Goal: Information Seeking & Learning: Learn about a topic

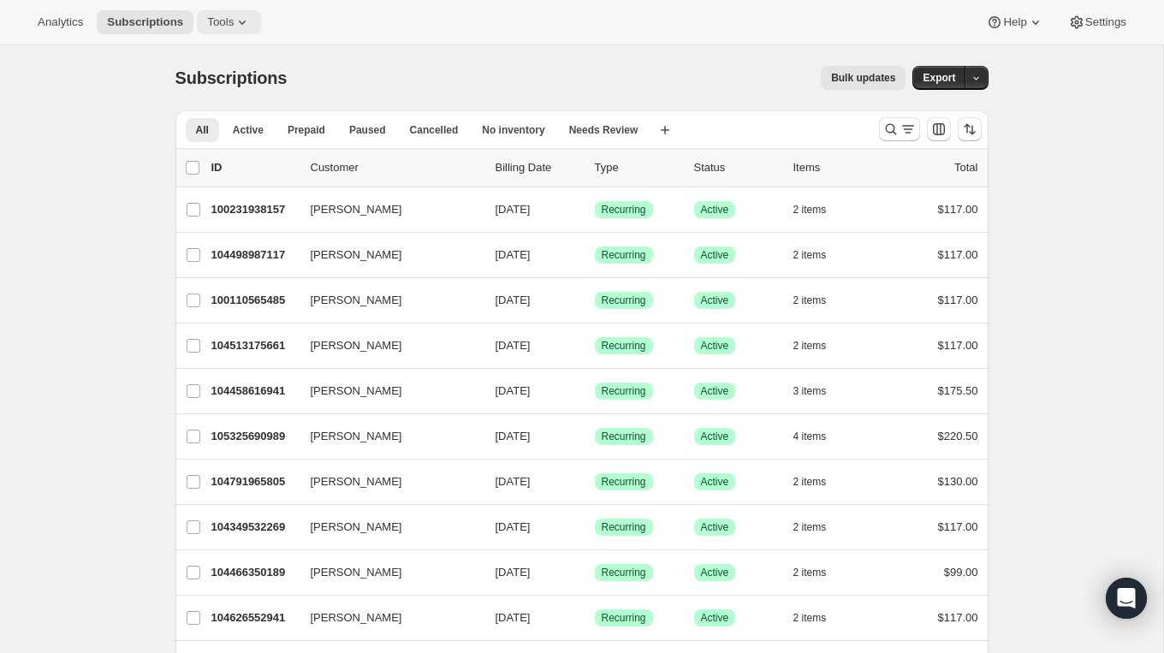
click at [217, 17] on span "Tools" at bounding box center [220, 22] width 27 height 14
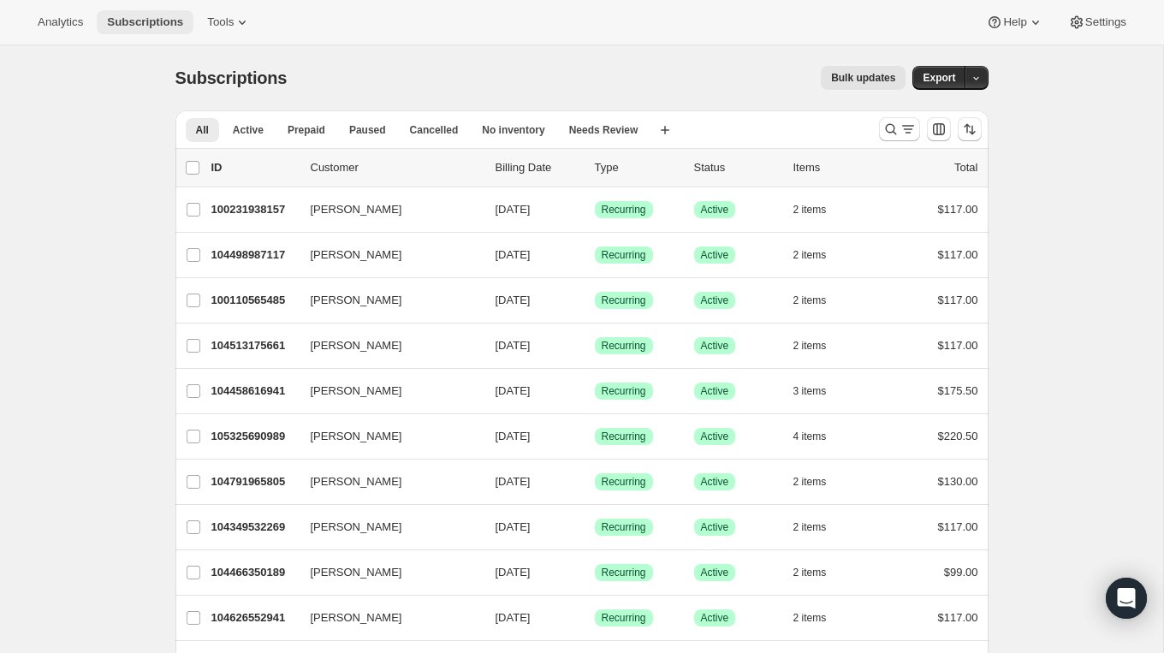
click at [136, 20] on span "Subscriptions" at bounding box center [145, 22] width 76 height 14
click at [42, 31] on button "Analytics" at bounding box center [60, 22] width 66 height 24
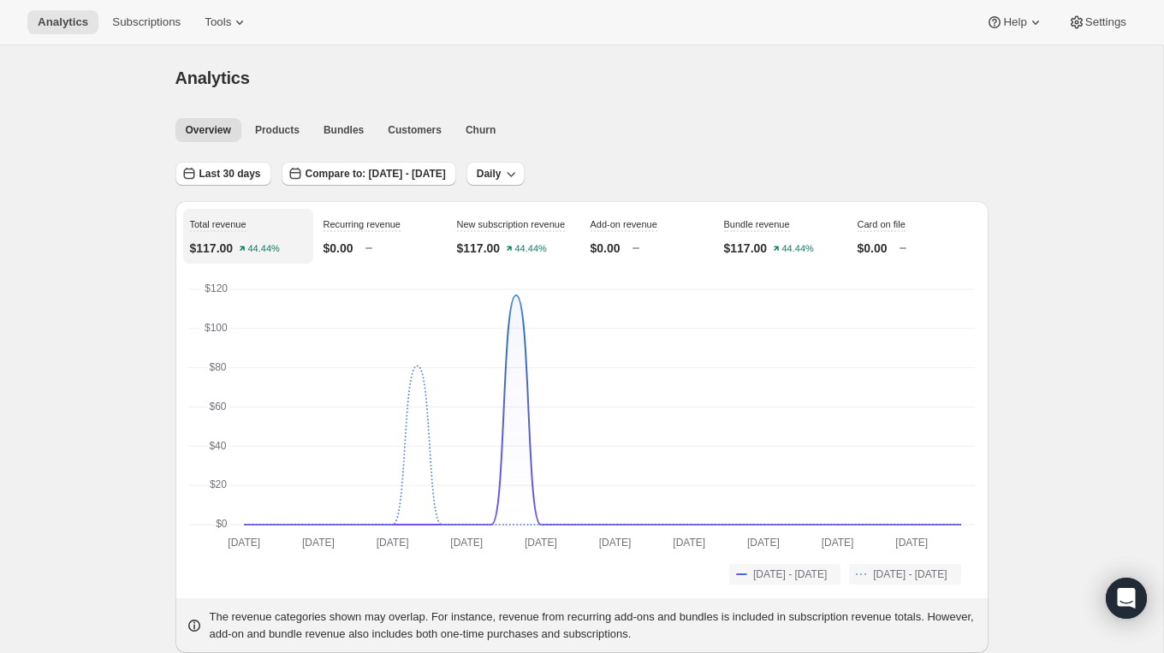
click at [274, 106] on div "Analytics. This page is ready Analytics" at bounding box center [581, 77] width 813 height 65
click at [282, 125] on span "Products" at bounding box center [277, 130] width 45 height 14
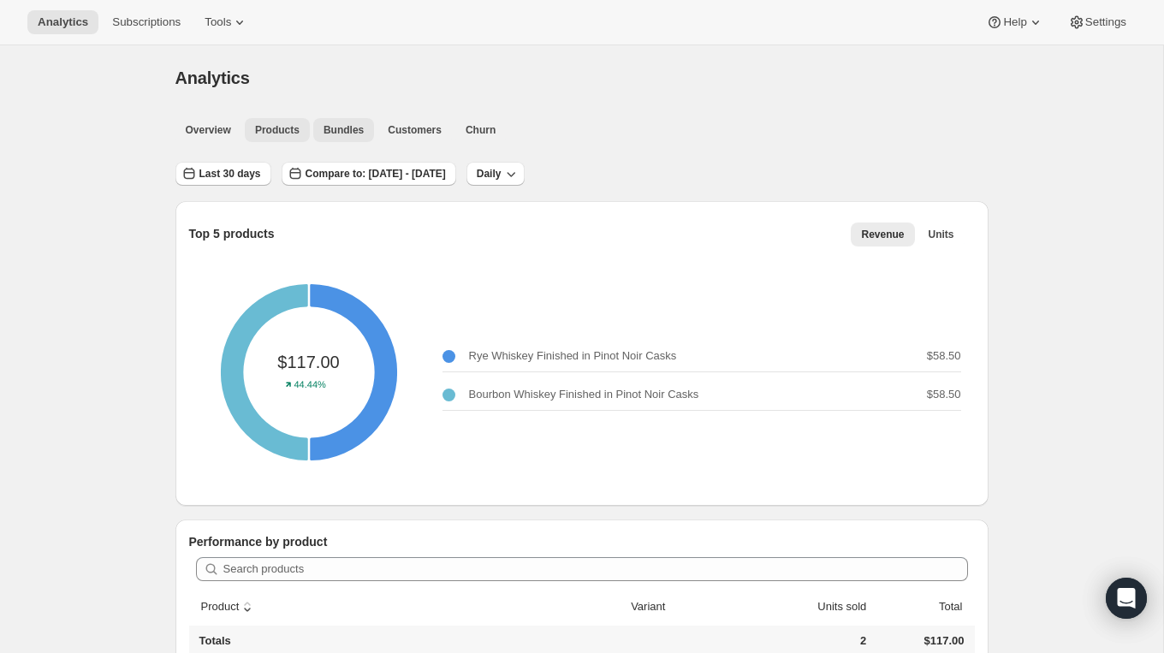
click at [358, 130] on span "Bundles" at bounding box center [344, 130] width 40 height 14
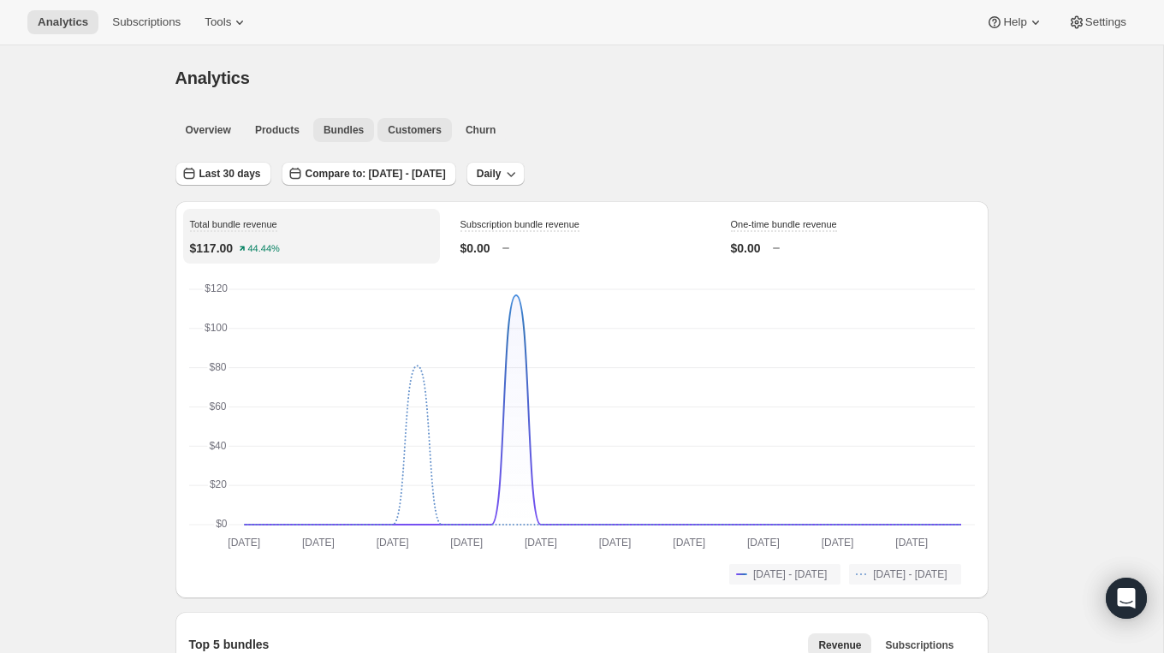
click at [434, 131] on span "Customers" at bounding box center [415, 130] width 54 height 14
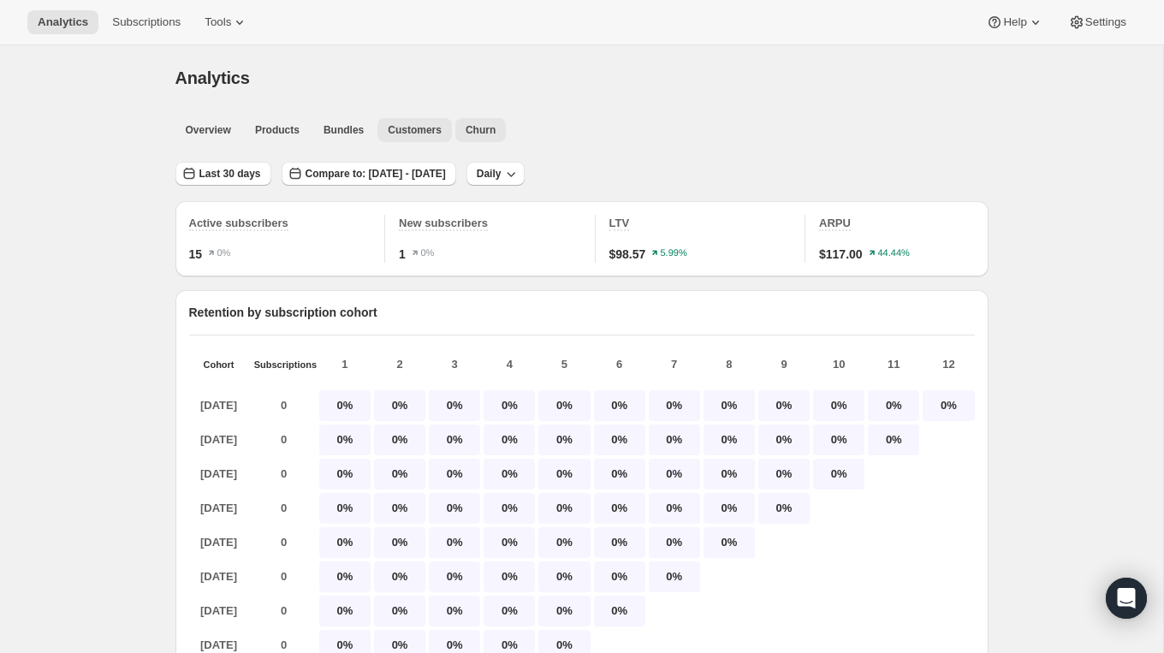
click at [498, 133] on button "Churn" at bounding box center [480, 130] width 50 height 24
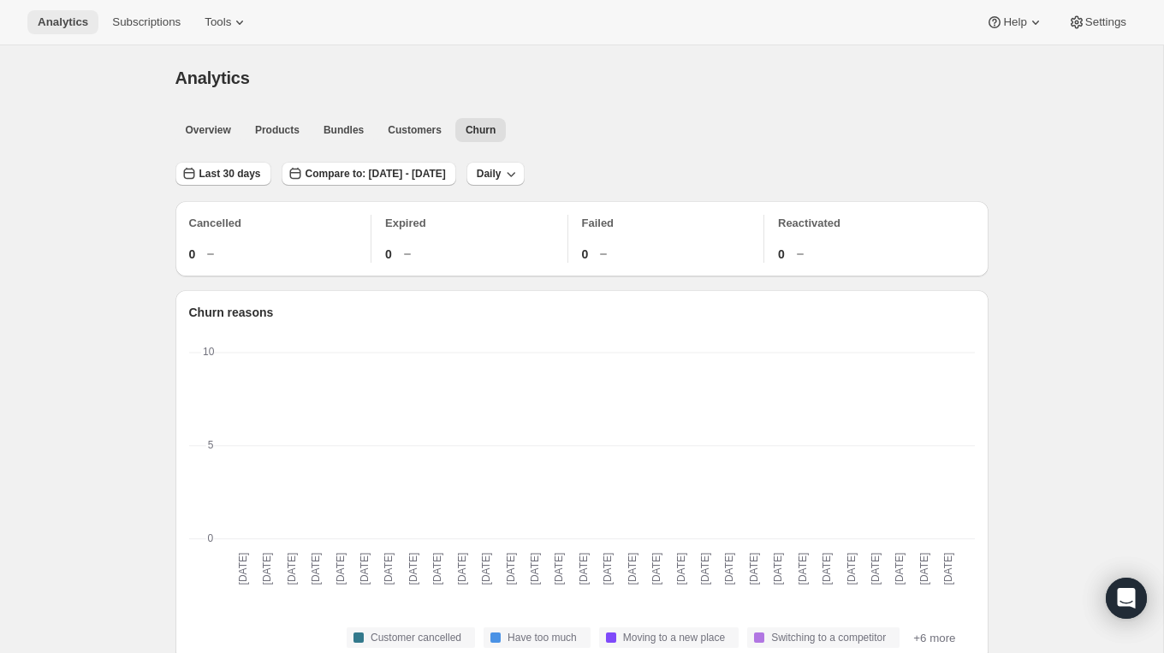
click at [68, 30] on button "Analytics" at bounding box center [62, 22] width 71 height 24
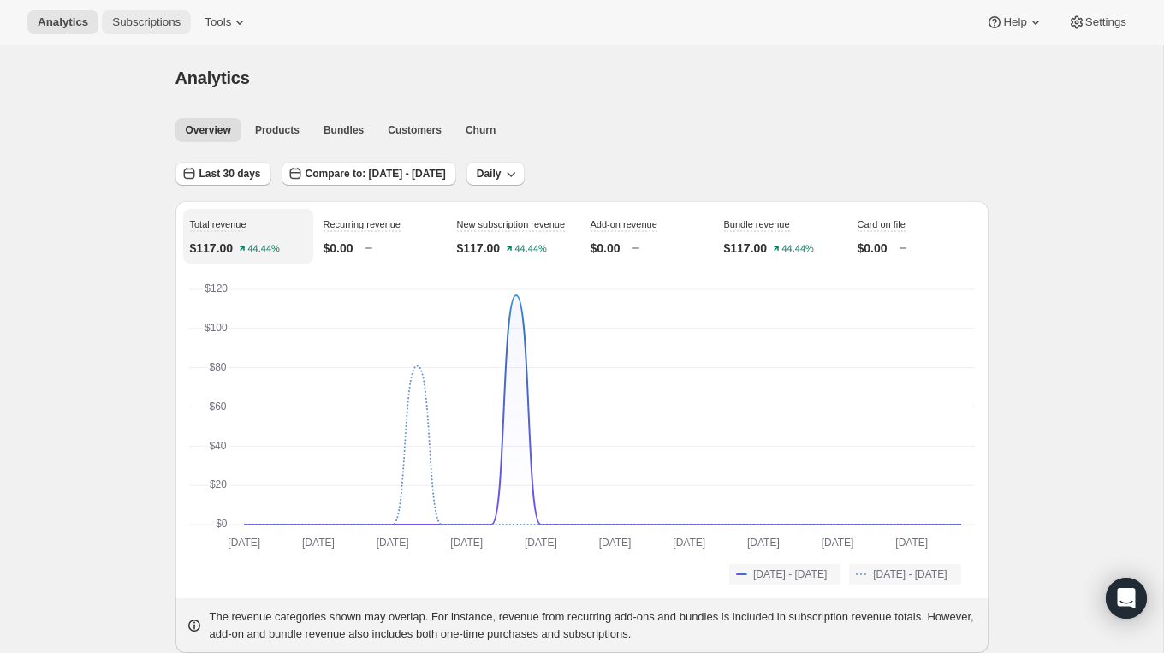
click at [134, 27] on span "Subscriptions" at bounding box center [146, 22] width 68 height 14
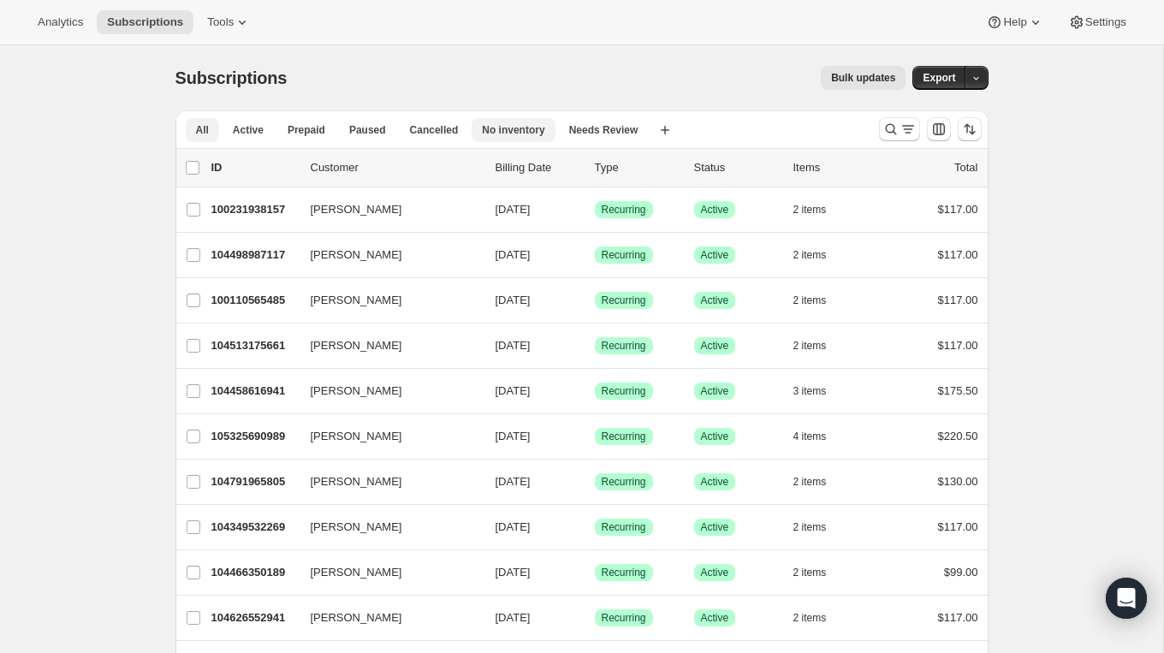
click at [506, 129] on span "No inventory" at bounding box center [513, 130] width 62 height 14
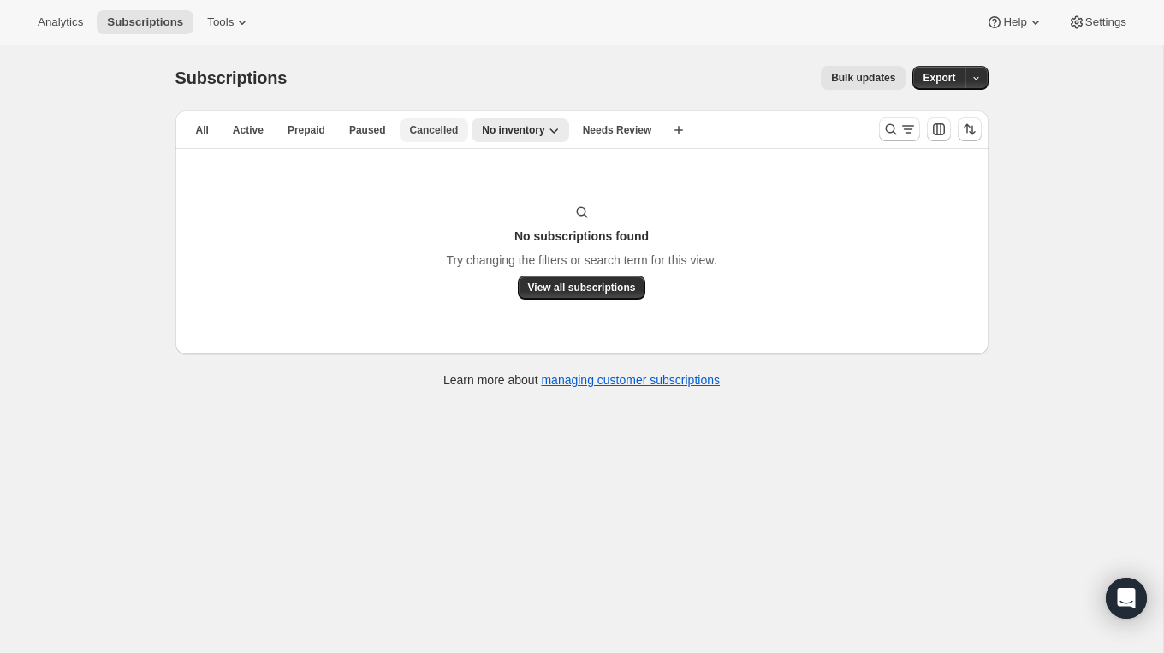
click at [431, 131] on span "Cancelled" at bounding box center [434, 130] width 49 height 14
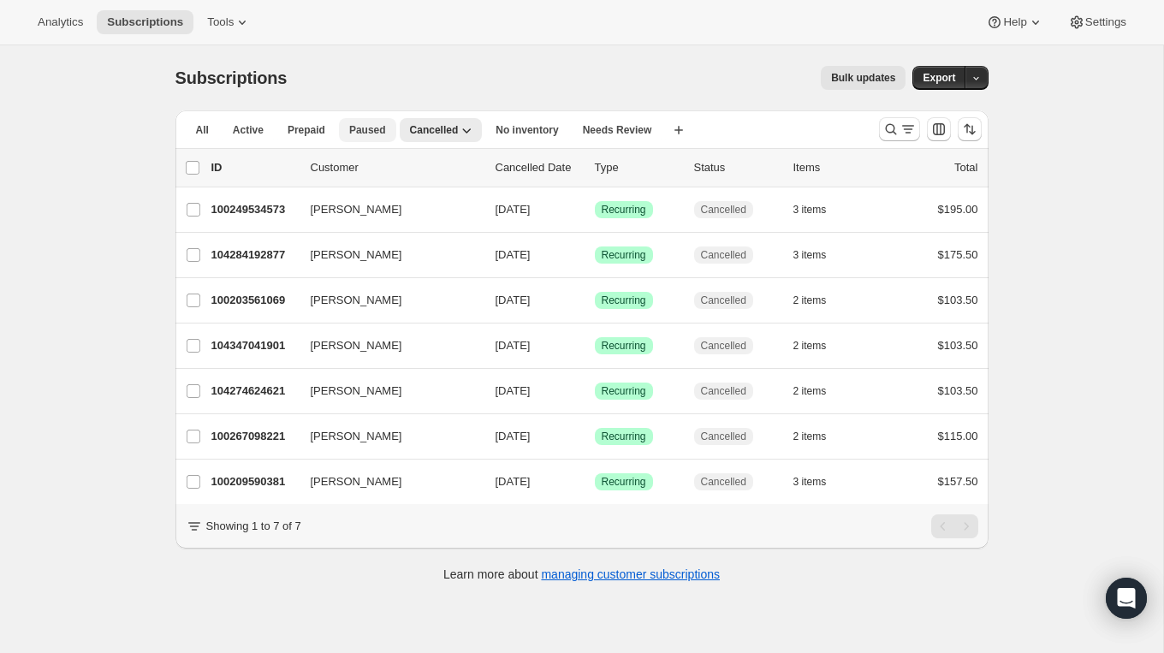
click at [366, 130] on span "Paused" at bounding box center [367, 130] width 37 height 14
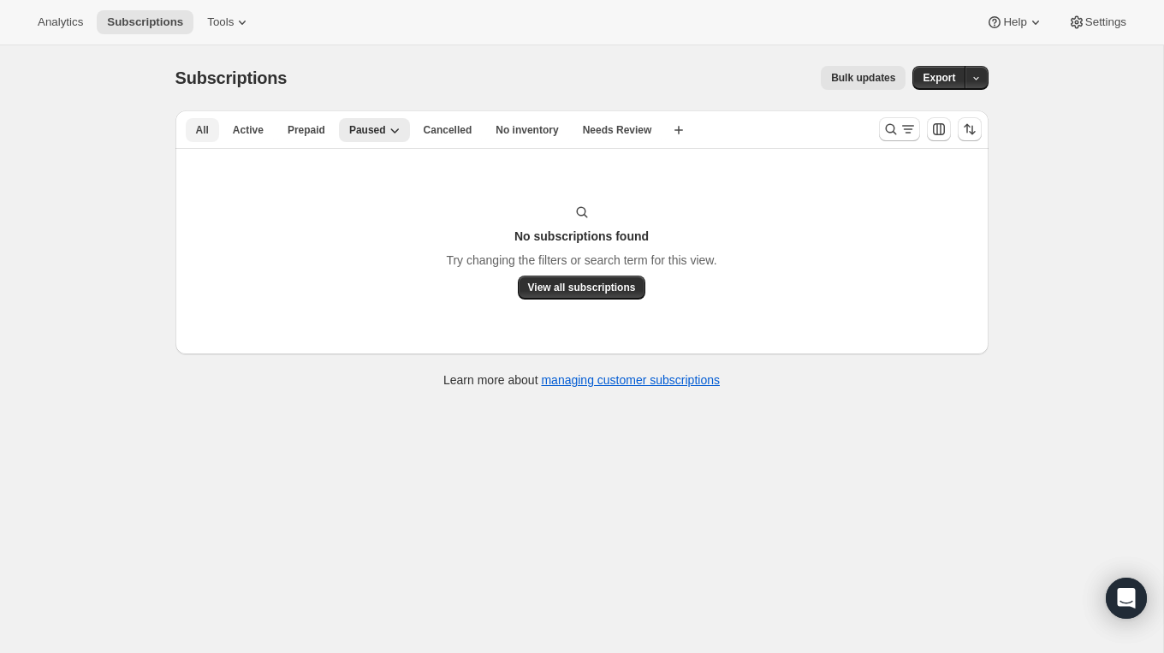
click at [205, 128] on span "All" at bounding box center [202, 130] width 13 height 14
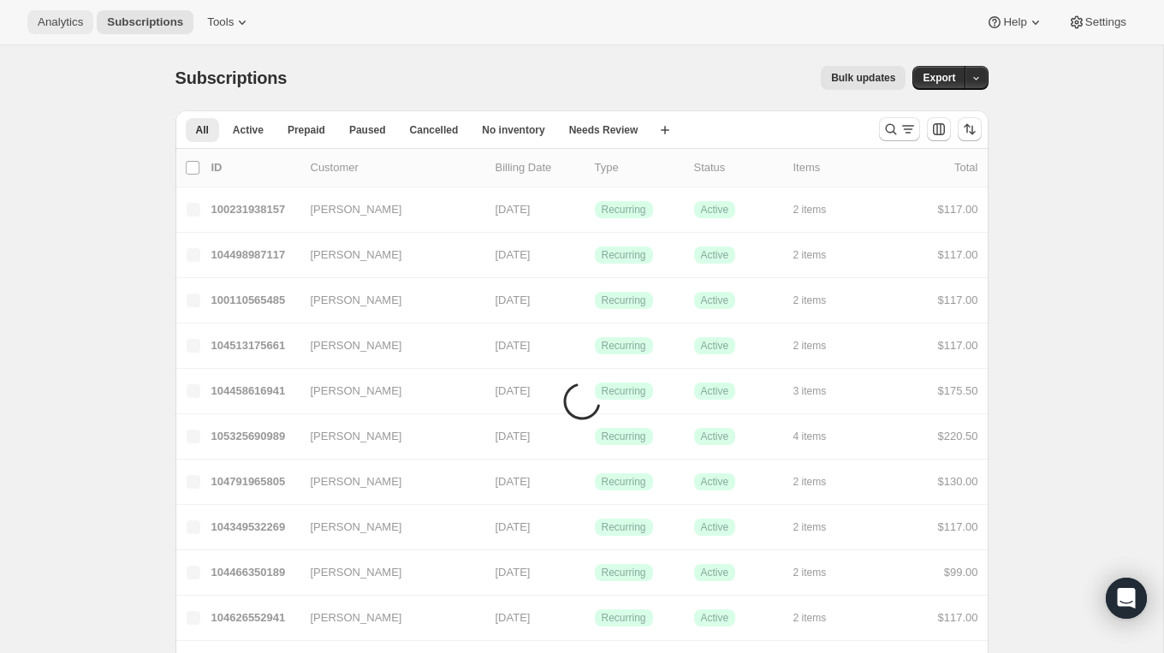
click at [92, 24] on button "Analytics" at bounding box center [60, 22] width 66 height 24
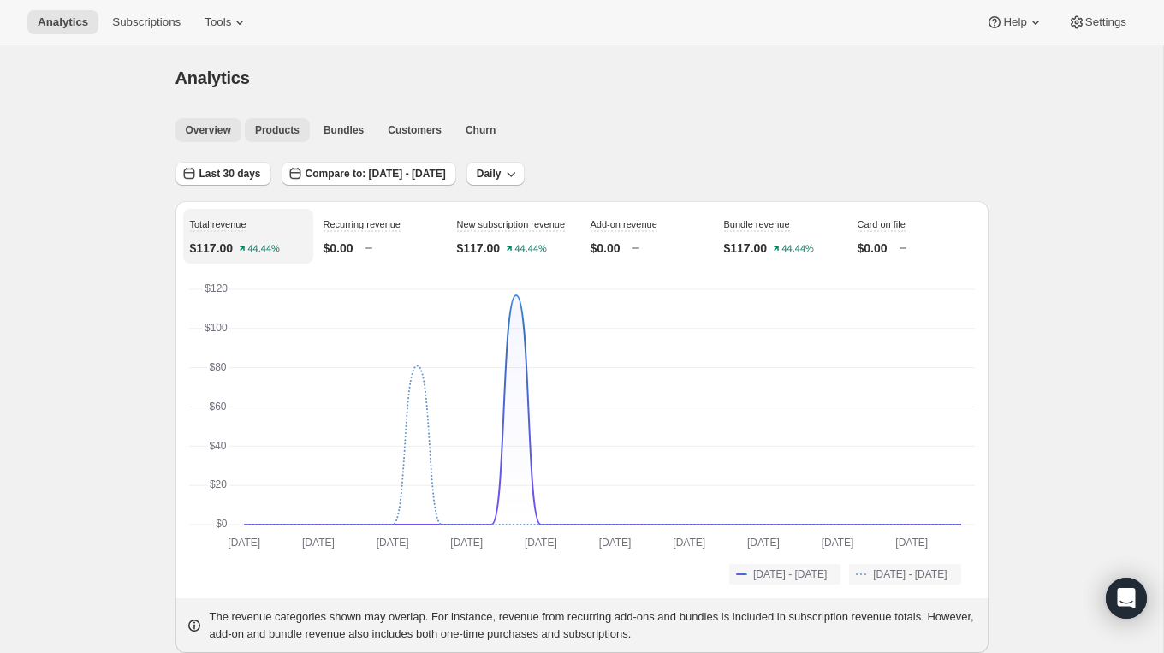
click at [282, 128] on span "Products" at bounding box center [277, 130] width 45 height 14
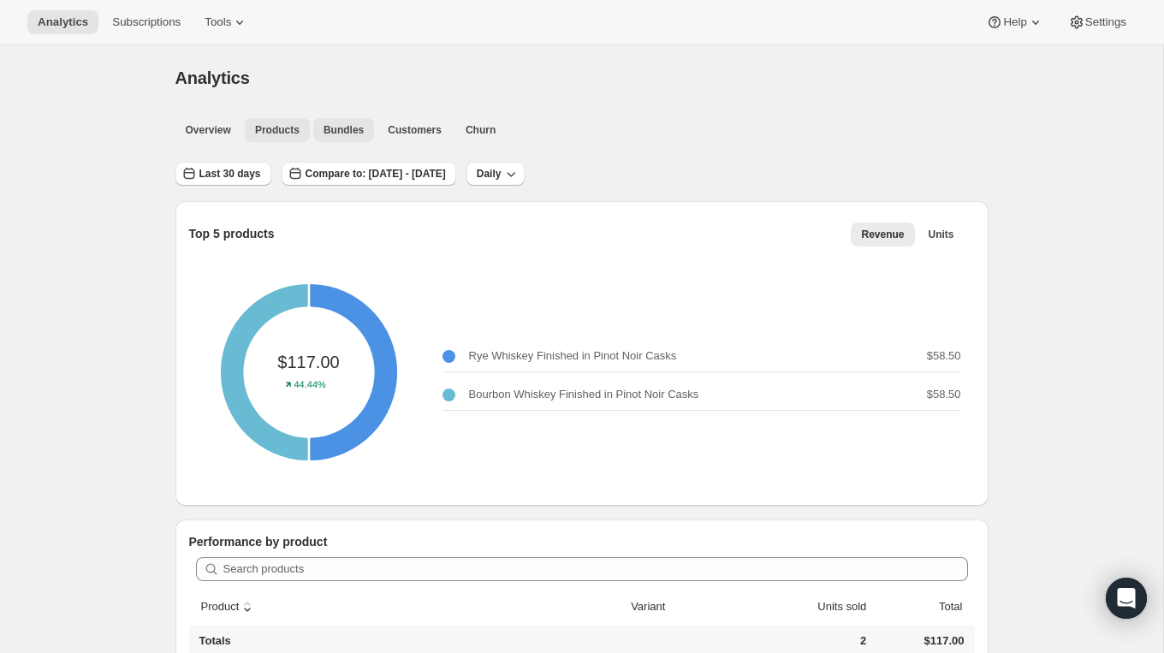
click at [353, 130] on span "Bundles" at bounding box center [344, 130] width 40 height 14
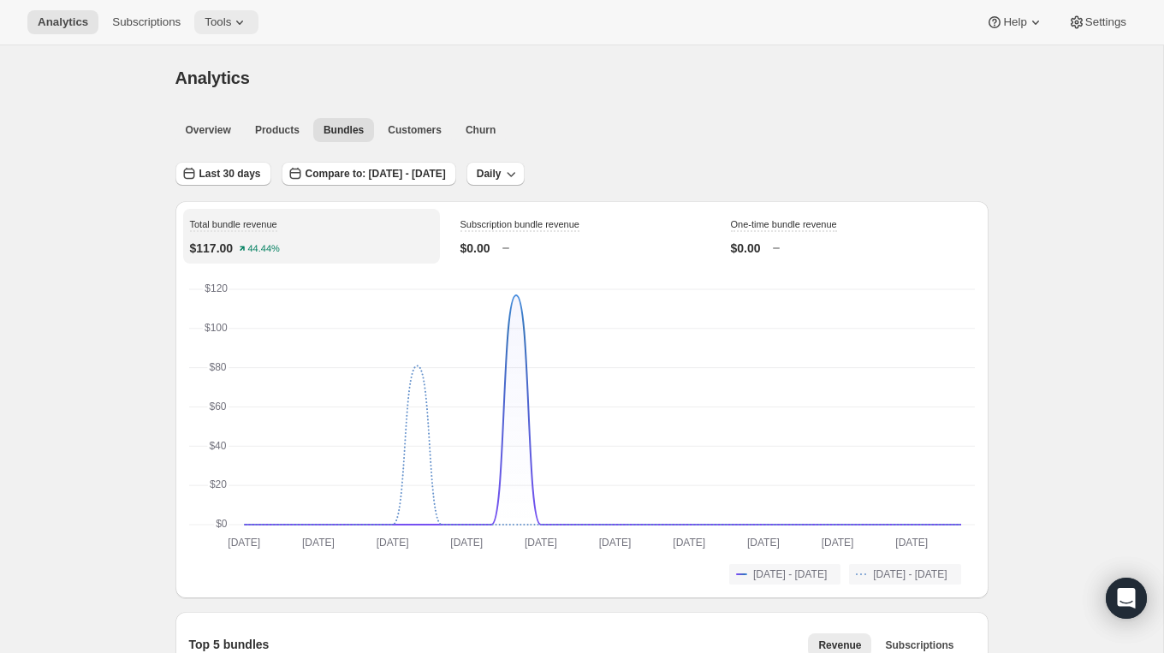
click at [240, 14] on button "Tools" at bounding box center [226, 22] width 64 height 24
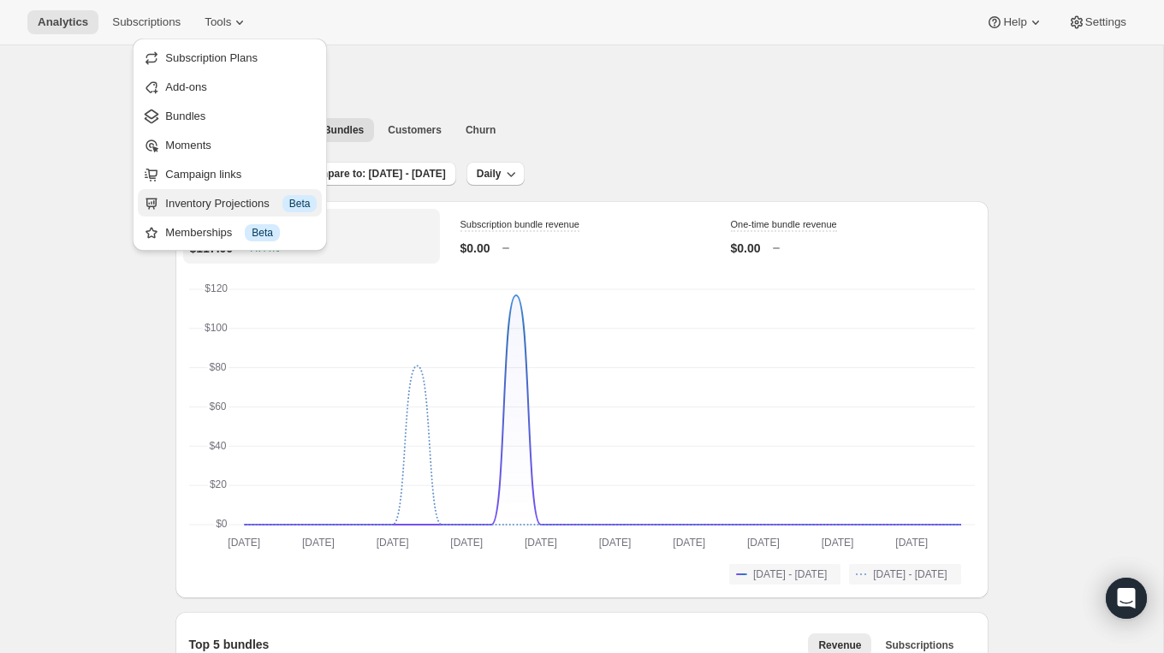
click at [234, 205] on div "Inventory Projections Info Beta" at bounding box center [240, 203] width 151 height 17
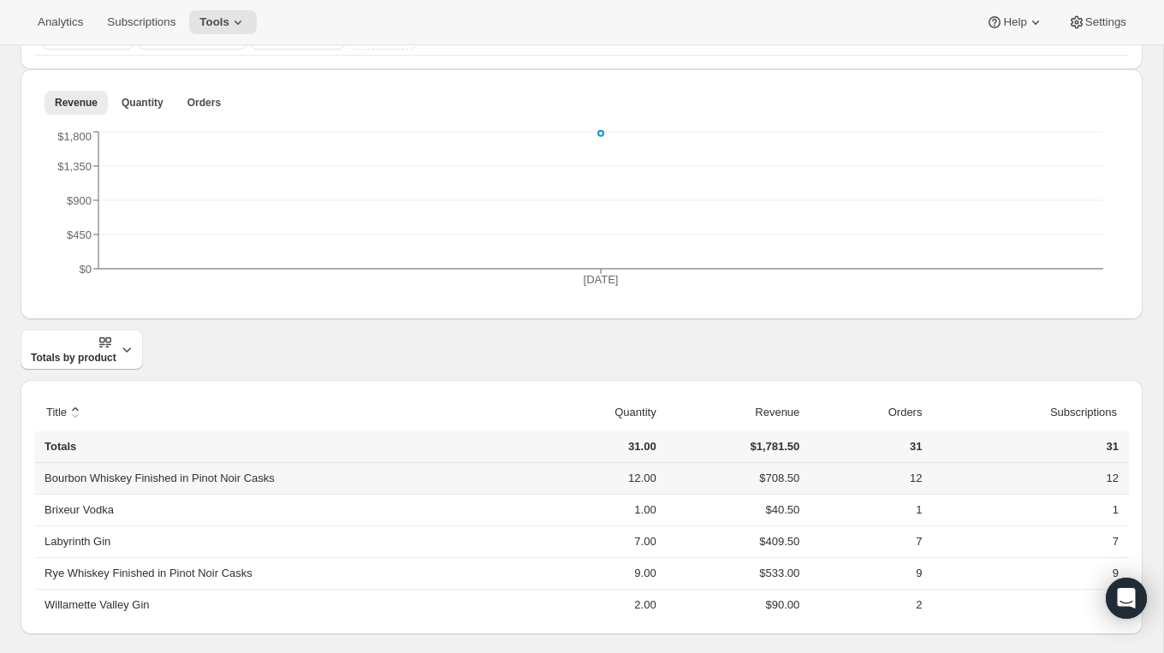
scroll to position [294, 0]
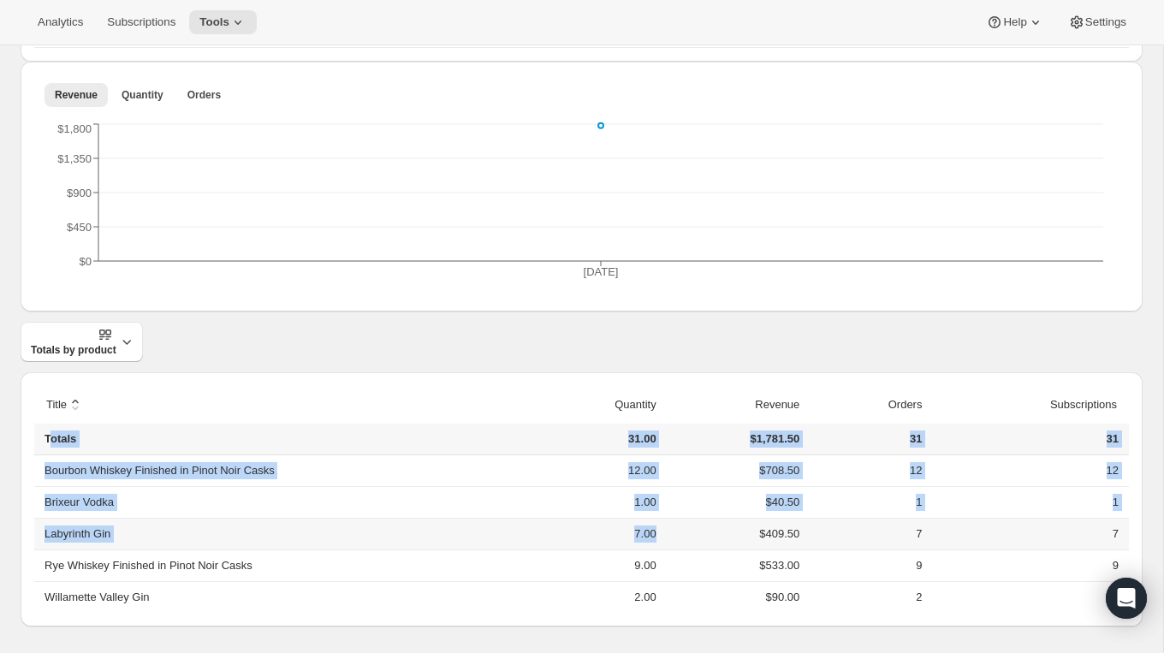
drag, startPoint x: 48, startPoint y: 435, endPoint x: 636, endPoint y: 542, distance: 597.6
click at [636, 542] on table "sort descending by Title sort ascending by Quantity sort ascending by Revenue s…" at bounding box center [581, 499] width 1095 height 227
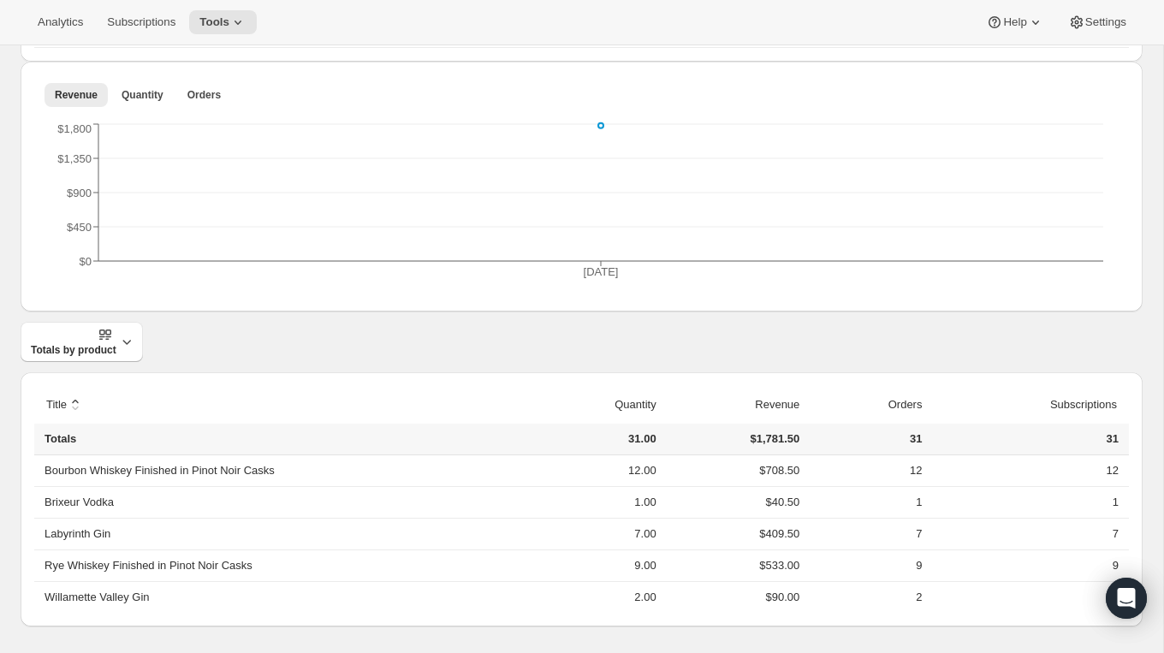
click at [499, 349] on div "Totals by product" at bounding box center [582, 342] width 1122 height 40
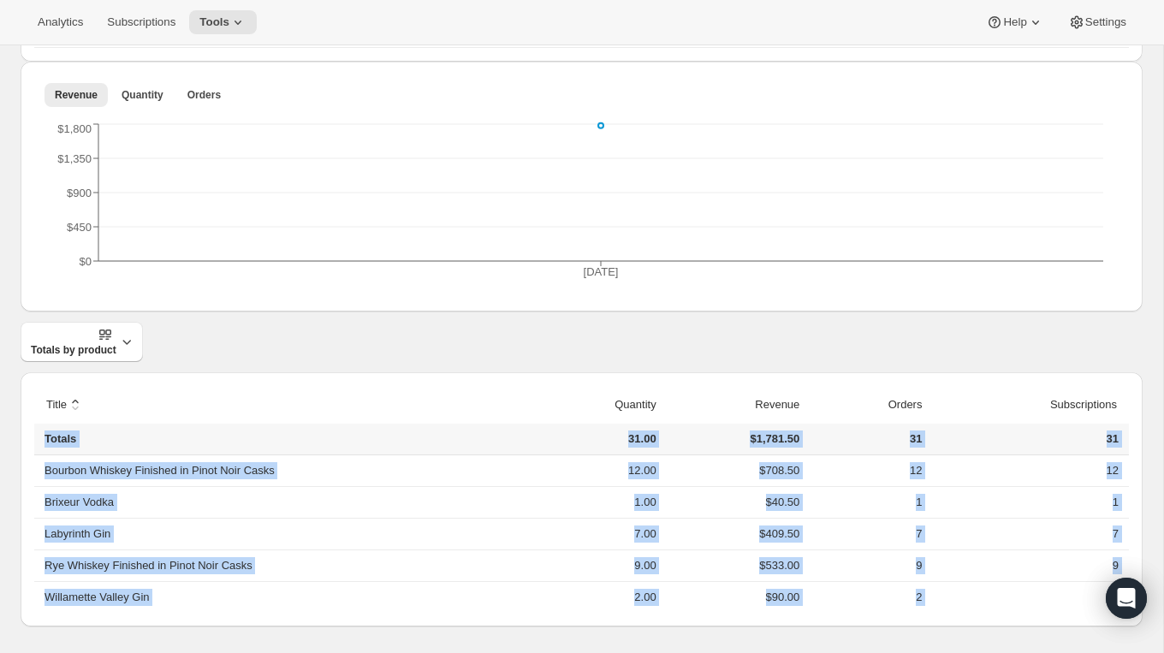
drag, startPoint x: 45, startPoint y: 436, endPoint x: 773, endPoint y: 675, distance: 766.8
click at [773, 359] on html "Analytics Subscriptions Tools Help Settings Skip to content Inventory Projectio…" at bounding box center [582, 32] width 1164 height 653
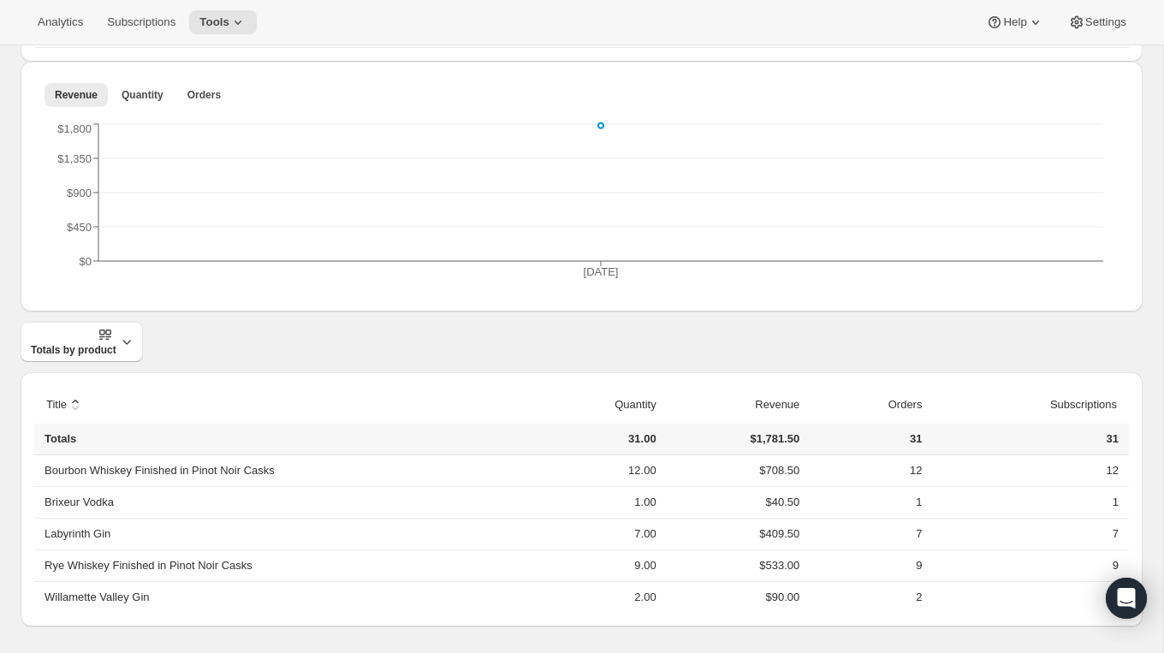
click at [479, 450] on th "Totals" at bounding box center [279, 440] width 490 height 32
click at [41, 439] on th "Totals" at bounding box center [279, 440] width 490 height 32
drag, startPoint x: 45, startPoint y: 436, endPoint x: 1157, endPoint y: 609, distance: 1125.3
click at [1157, 609] on div "Inventory Projections. This page is ready Inventory Projections Info Beta Provi…" at bounding box center [581, 203] width 1163 height 902
copy thead "sort descending by Title sort ascending by Quantity sort ascending by Revenue s…"
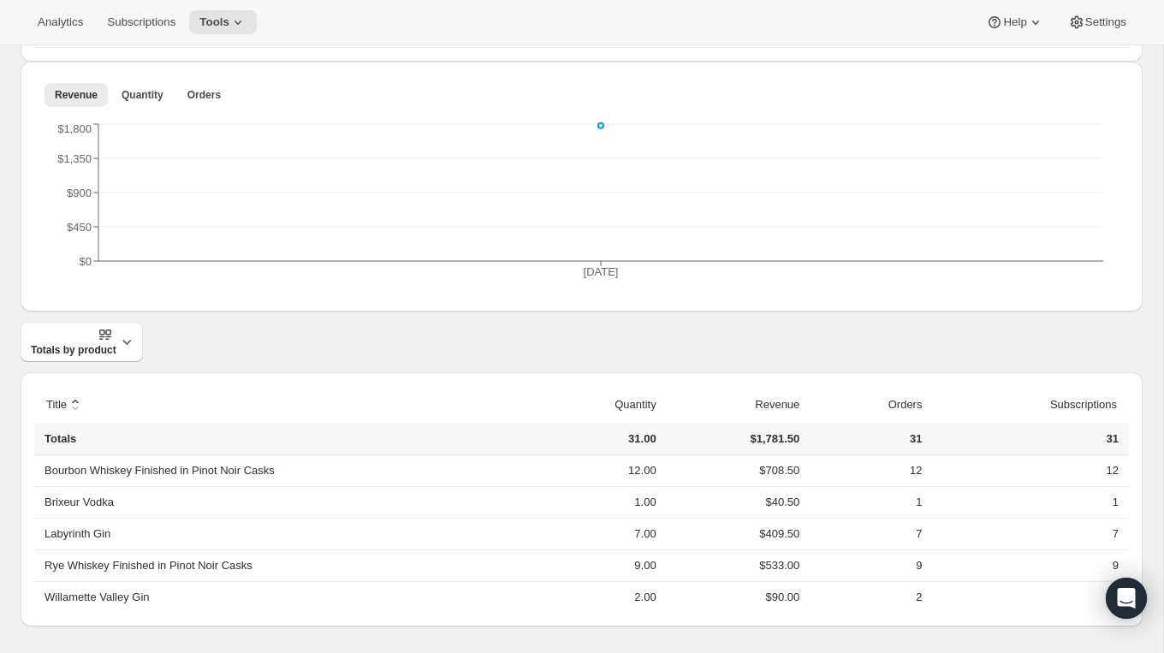
click at [383, 339] on div "Totals by product" at bounding box center [582, 342] width 1122 height 40
